Goal: Transaction & Acquisition: Subscribe to service/newsletter

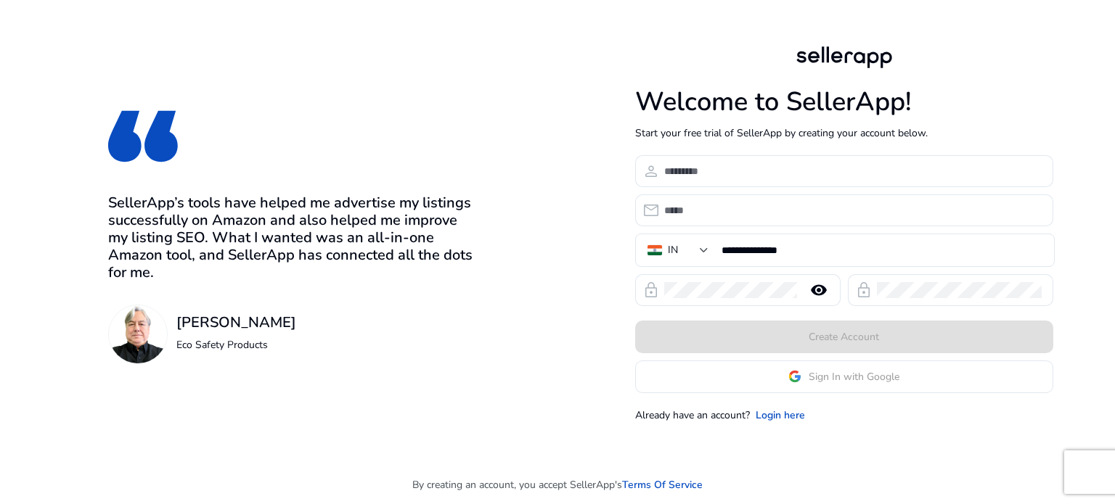
click at [758, 377] on app-google-signin "Sign In with Google" at bounding box center [844, 377] width 418 height 33
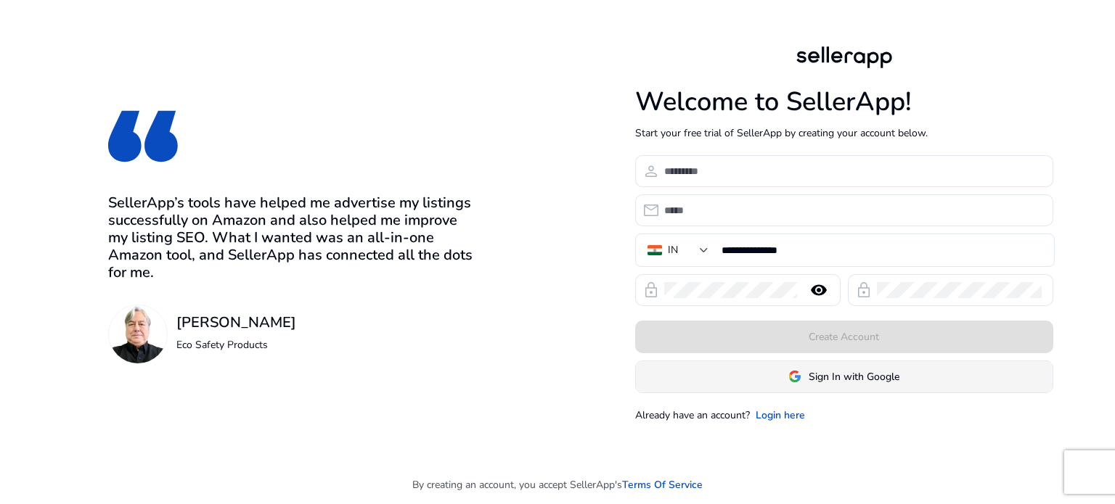
click at [752, 382] on span at bounding box center [844, 376] width 417 height 35
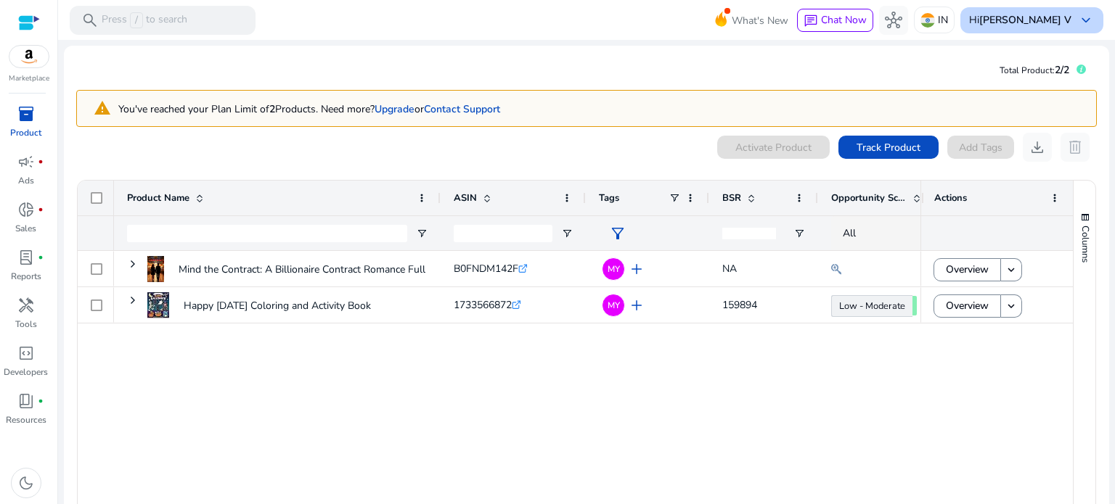
click at [1004, 20] on b "VIGNESHWARAN V" at bounding box center [1025, 20] width 92 height 14
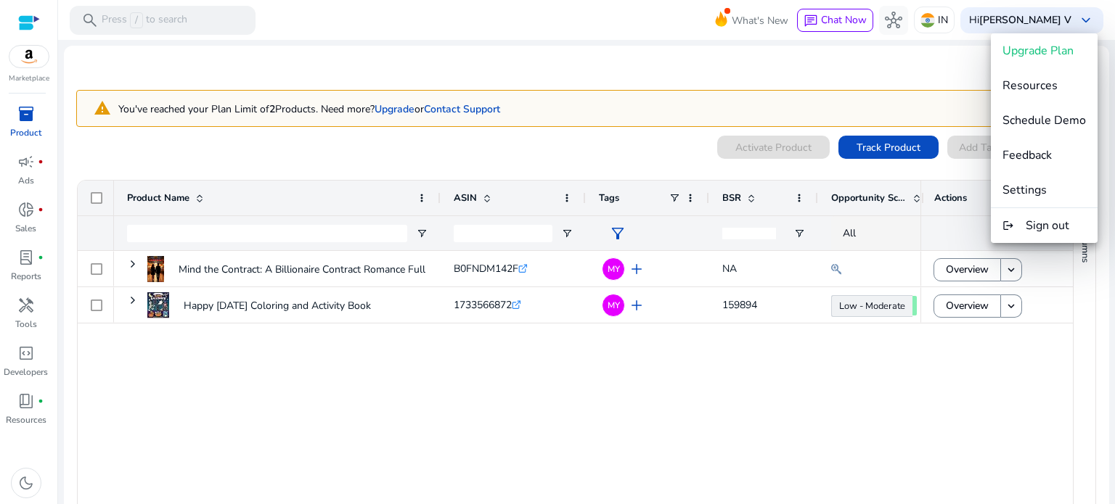
click at [938, 74] on div at bounding box center [557, 252] width 1115 height 504
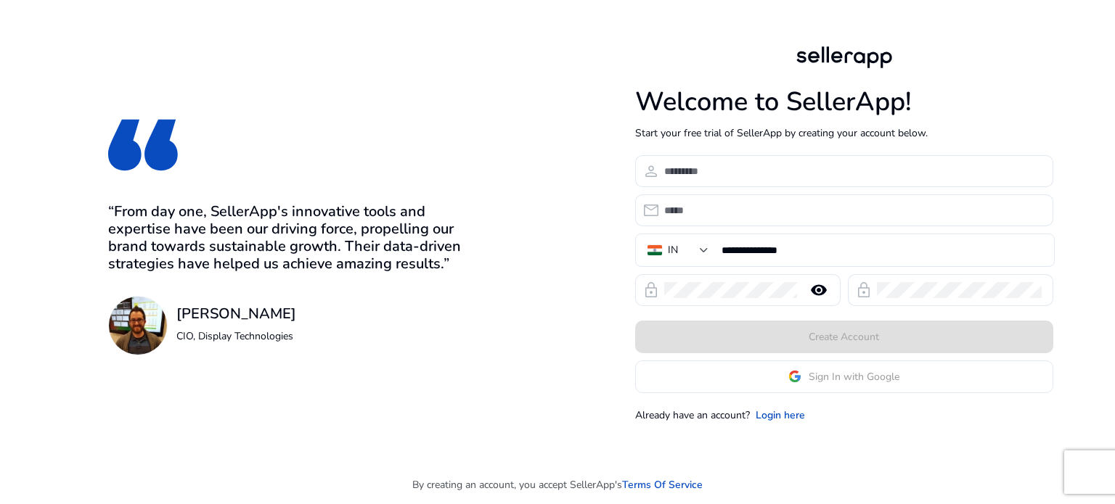
click at [790, 375] on app-google-signin "Sign In with Google" at bounding box center [844, 377] width 418 height 33
